Goal: Transaction & Acquisition: Book appointment/travel/reservation

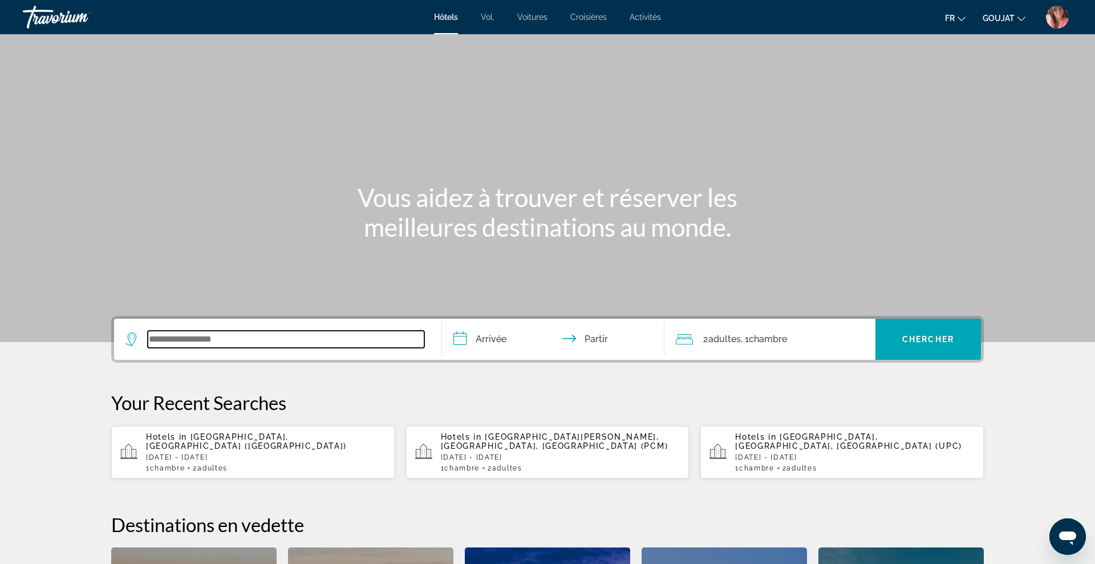
click at [267, 337] on input "Widget de recherche" at bounding box center [286, 339] width 277 height 17
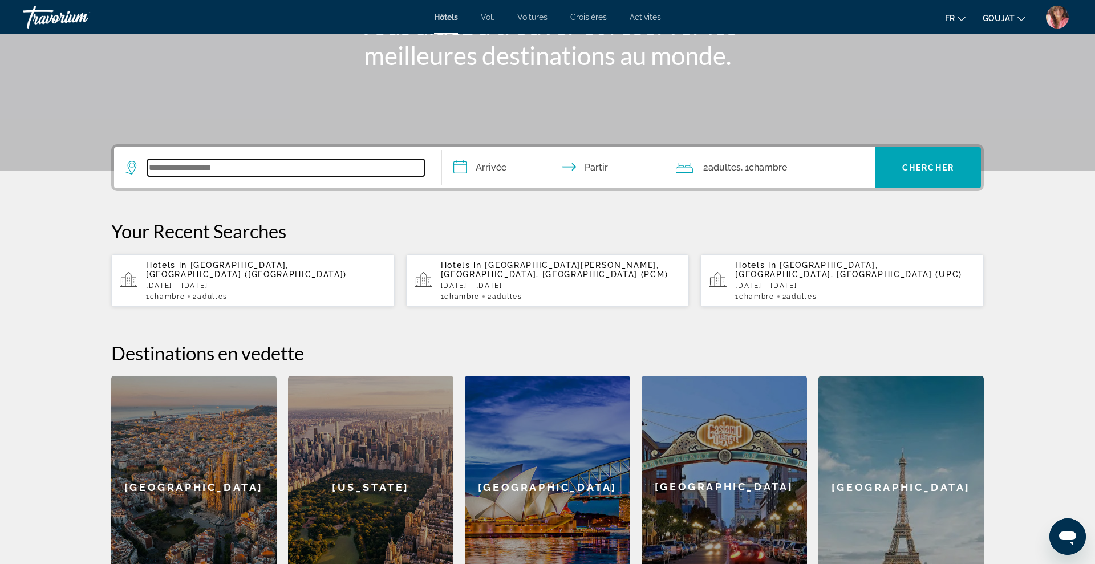
scroll to position [279, 0]
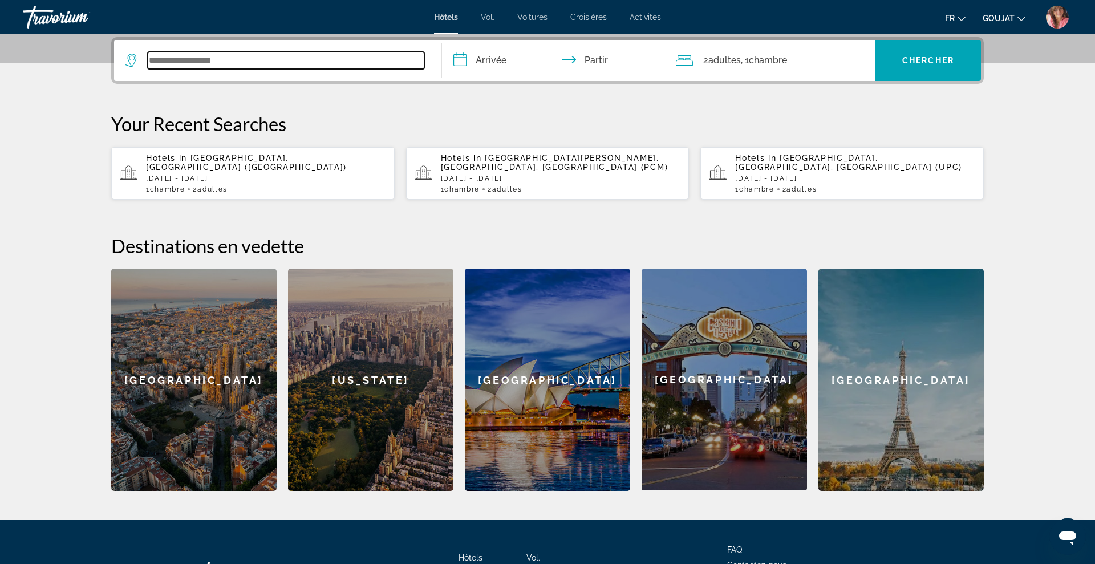
paste input "**********"
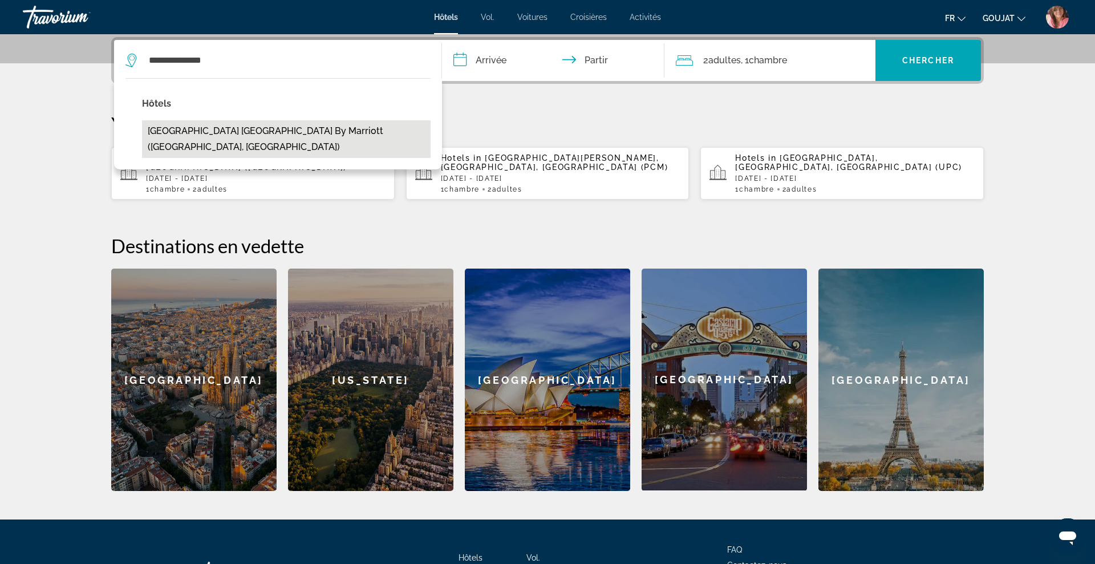
click at [257, 133] on button "[GEOGRAPHIC_DATA] [GEOGRAPHIC_DATA] by Marriott ([GEOGRAPHIC_DATA], [GEOGRAPHIC…" at bounding box center [286, 139] width 289 height 38
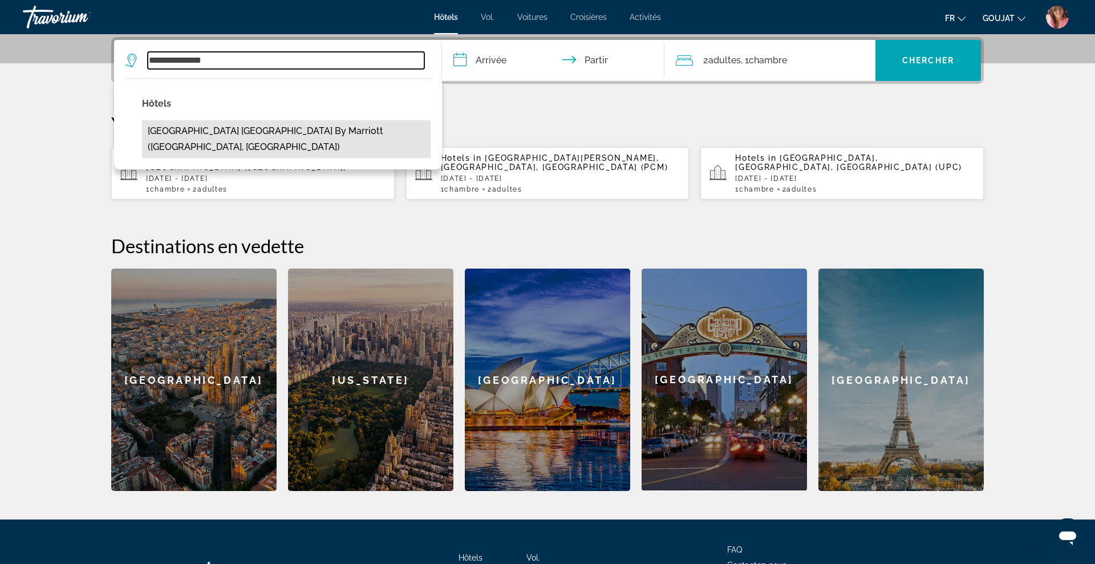
type input "**********"
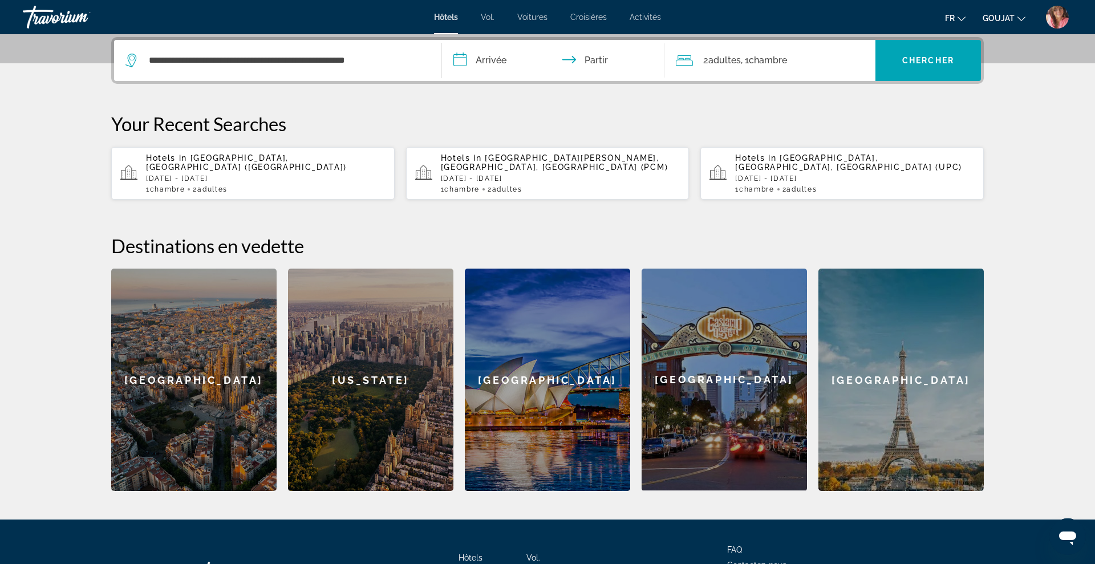
click at [490, 59] on input "**********" at bounding box center [555, 62] width 227 height 44
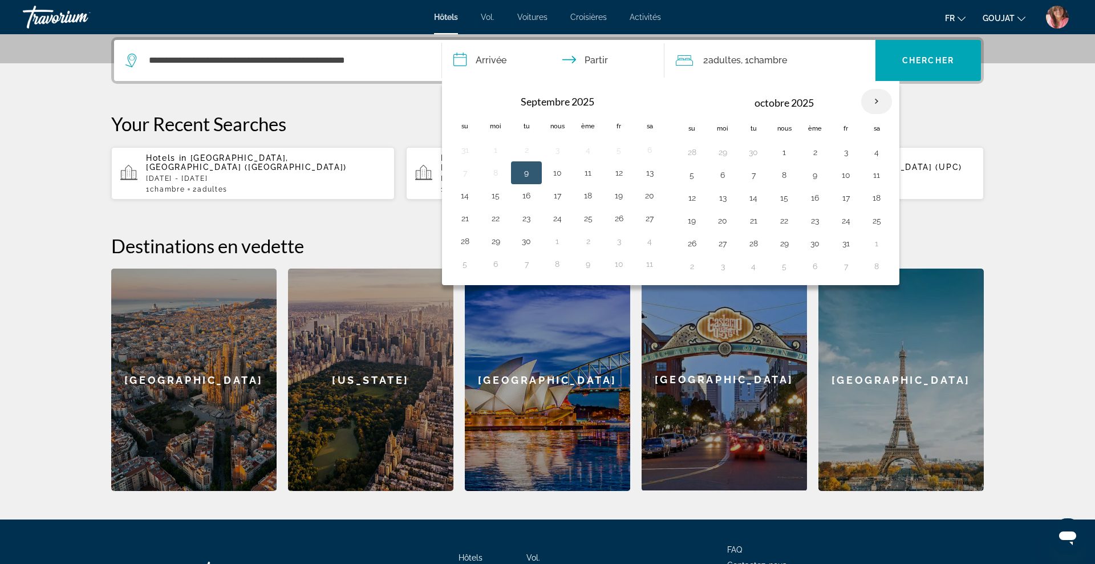
click at [879, 110] on th "Mois prochain" at bounding box center [876, 101] width 31 height 25
click at [881, 101] on th "Next month" at bounding box center [876, 101] width 31 height 25
click at [619, 242] on button "28" at bounding box center [619, 244] width 18 height 16
click at [467, 270] on button "30" at bounding box center [465, 266] width 18 height 16
type input "**********"
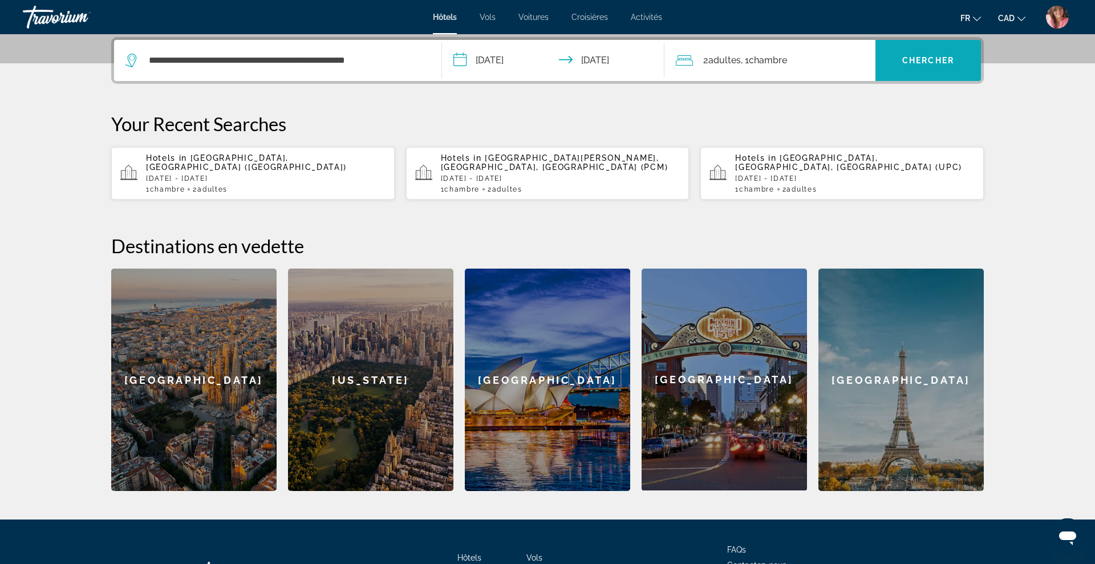
click at [913, 54] on span "Search widget" at bounding box center [928, 60] width 106 height 27
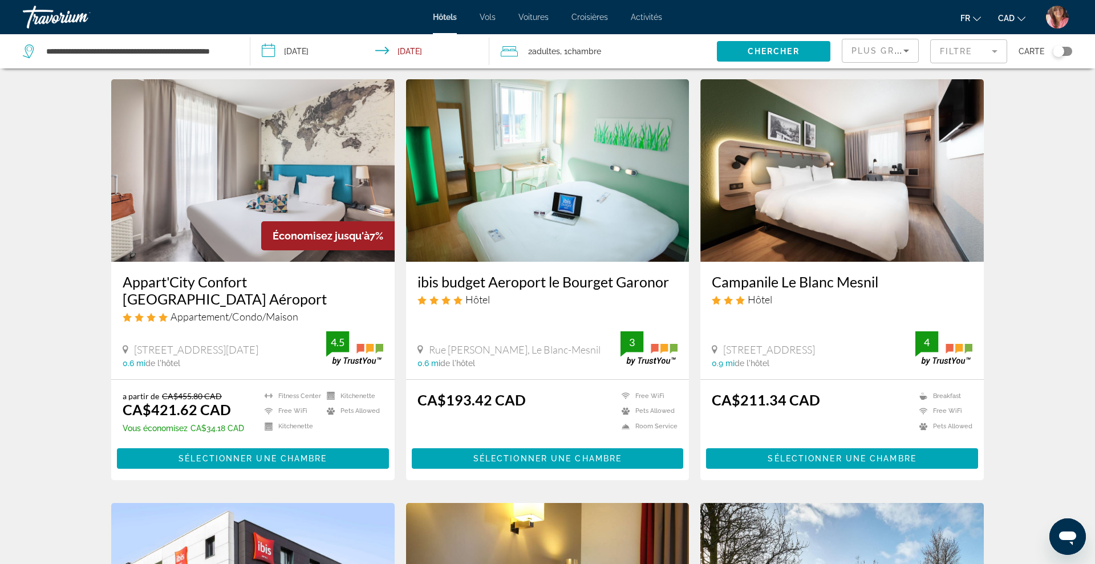
scroll to position [465, 0]
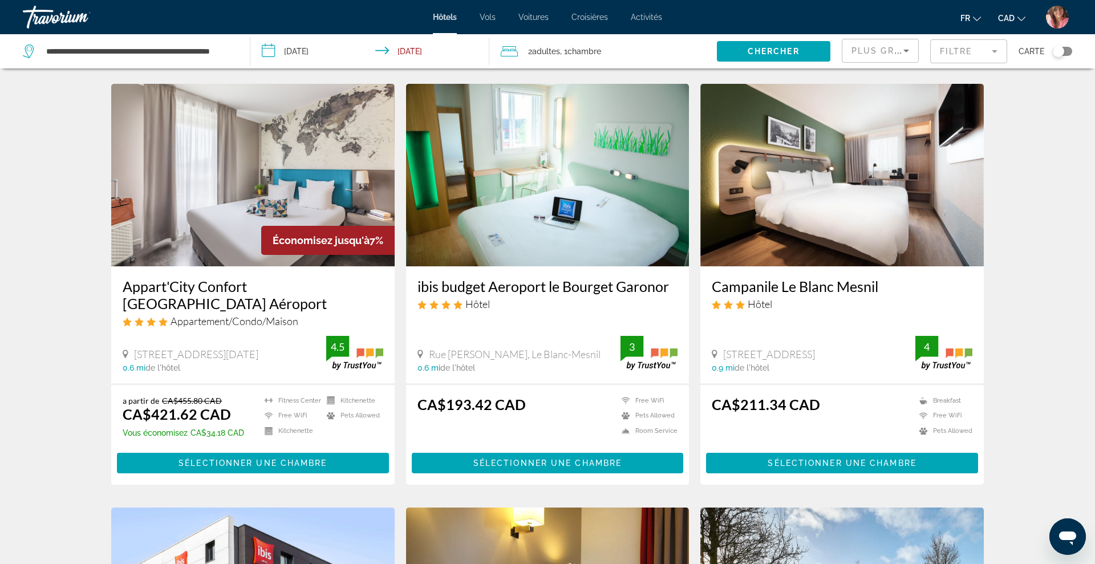
click at [636, 173] on img "Main content" at bounding box center [547, 175] width 283 height 183
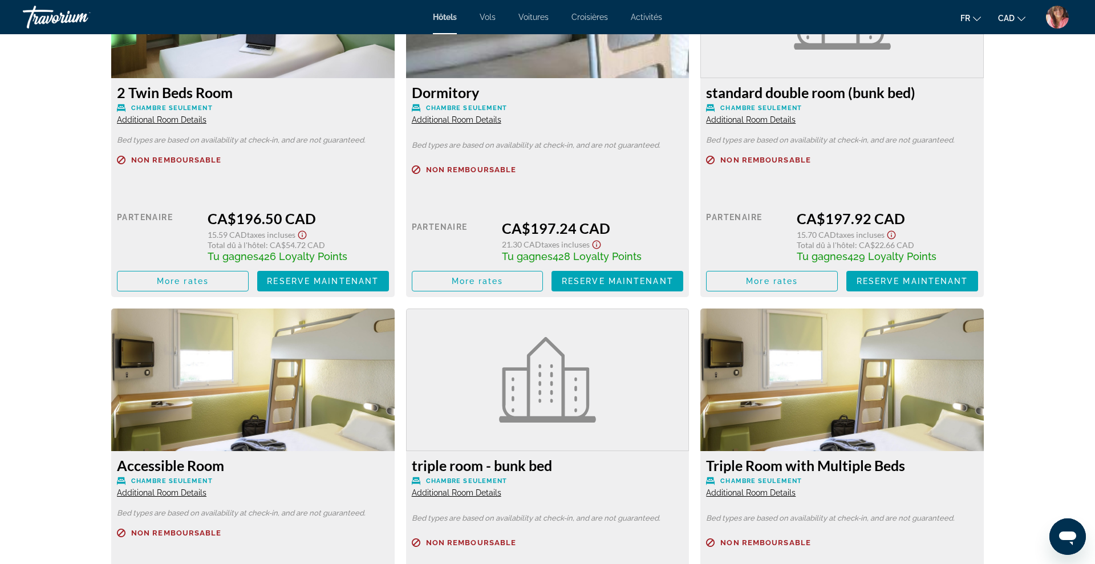
scroll to position [2070, 0]
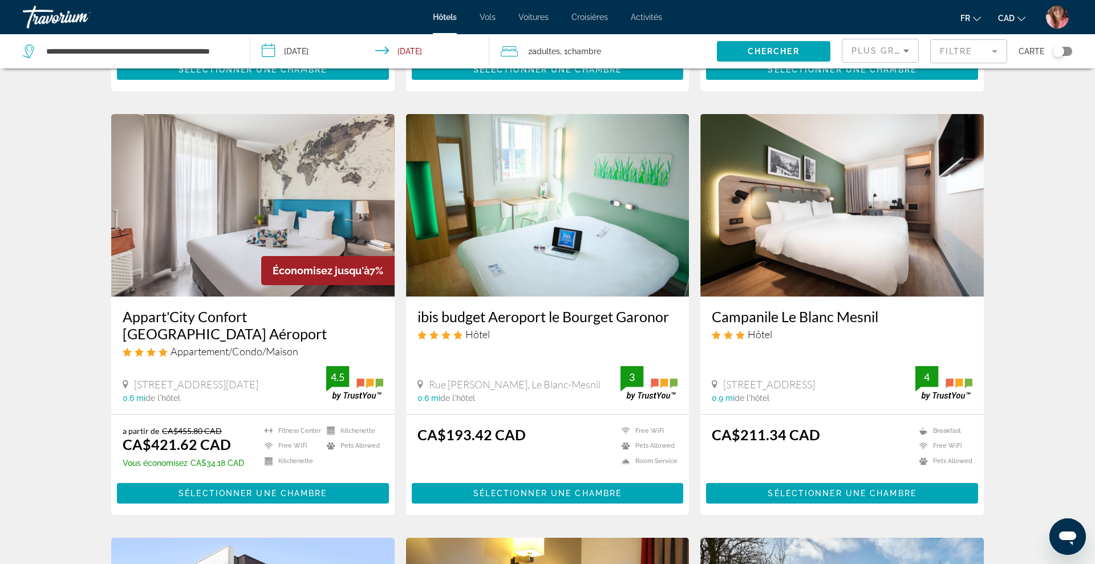
scroll to position [436, 0]
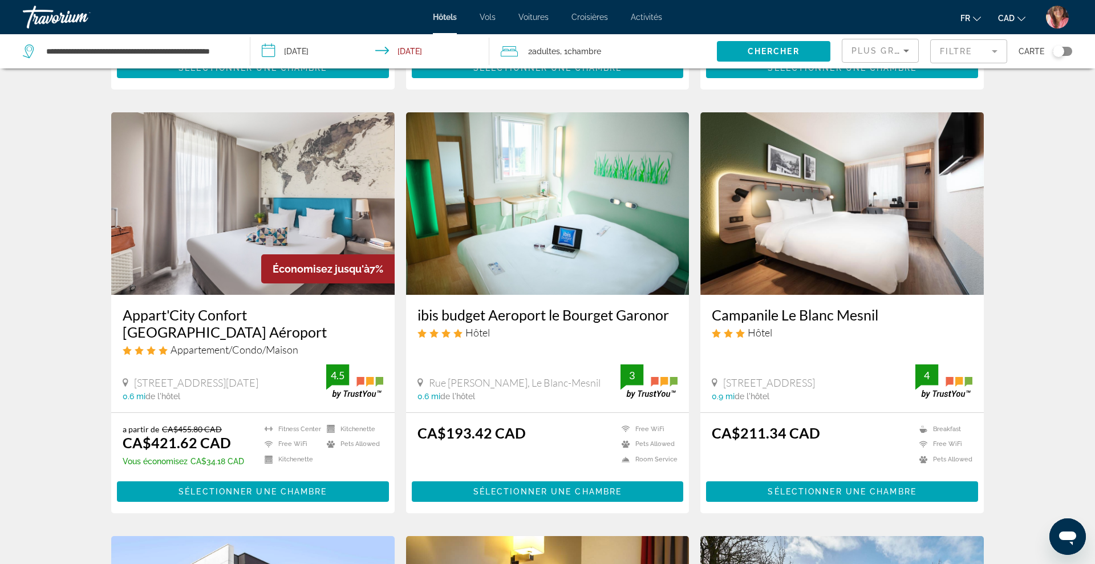
click at [885, 196] on img "Main content" at bounding box center [841, 203] width 283 height 183
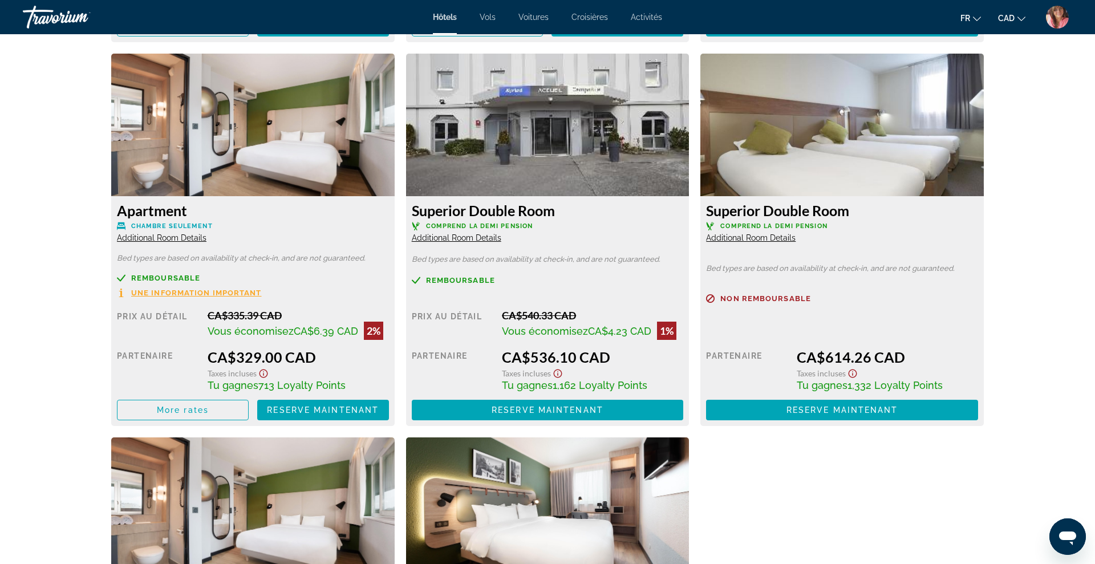
scroll to position [2306, 0]
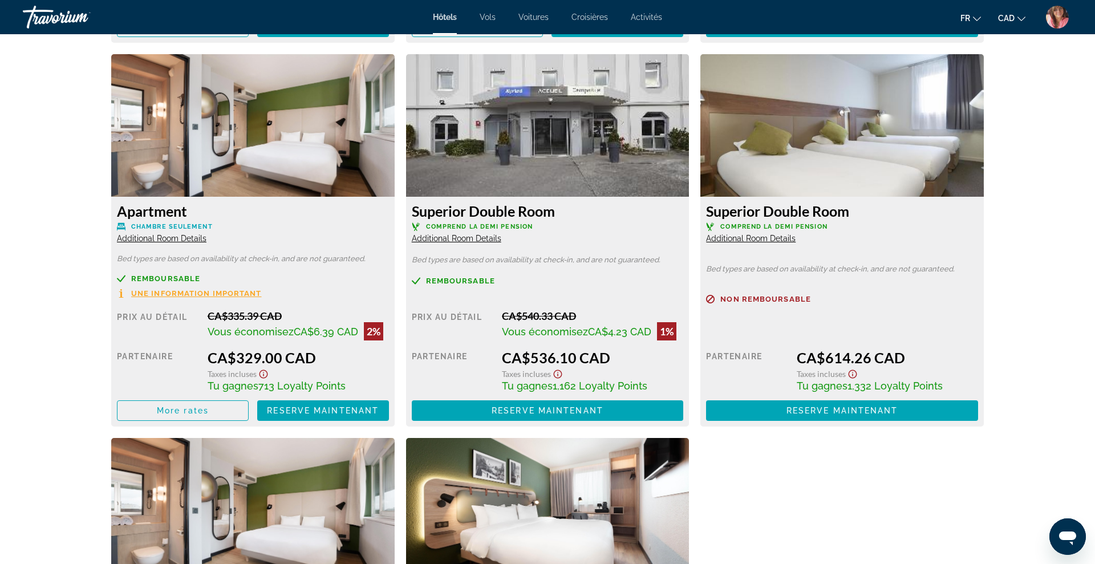
click at [963, 486] on div "Standard Room with 1 Queen Bed Chambre seulement Additional Room Details Bed ty…" at bounding box center [548, 54] width 884 height 1493
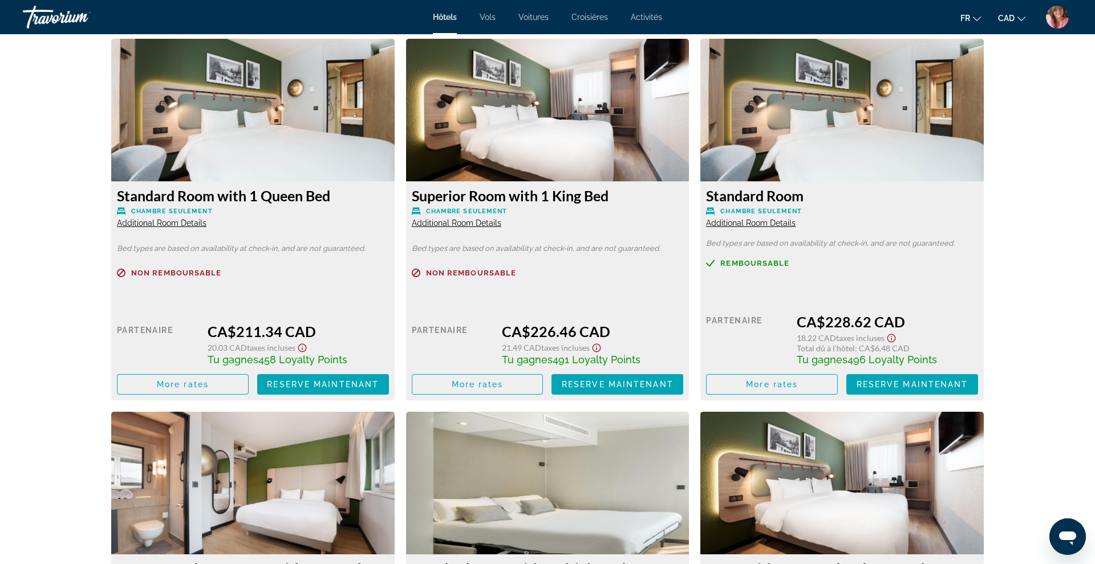
scroll to position [0, 0]
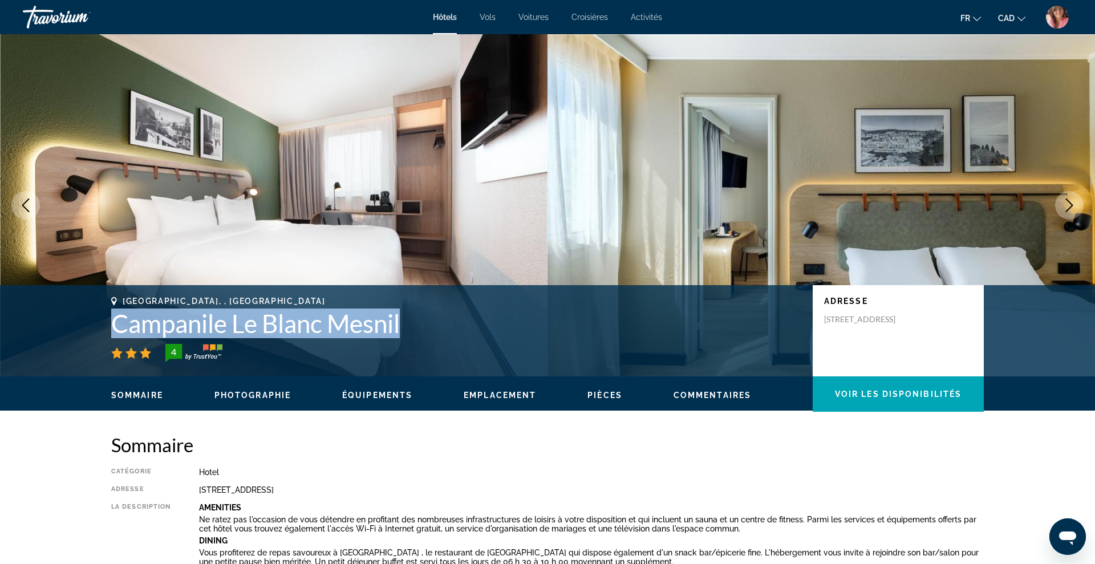
drag, startPoint x: 116, startPoint y: 326, endPoint x: 440, endPoint y: 313, distance: 324.2
click at [440, 313] on h1 "Campanile Le Blanc Mesnil" at bounding box center [456, 324] width 690 height 30
copy h1 "Campanile Le Blanc Mesnil"
